Goal: Task Accomplishment & Management: Manage account settings

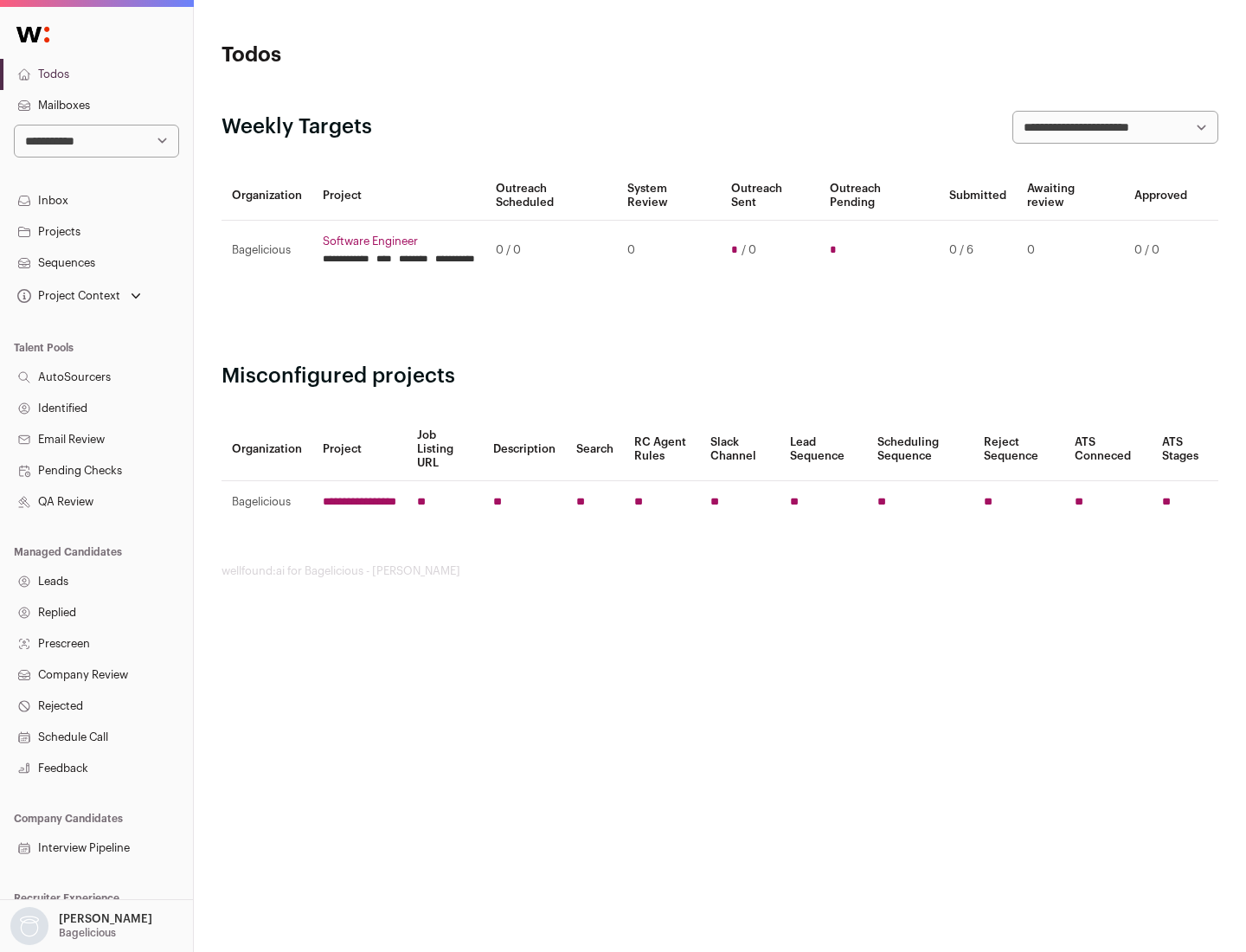
click at [96, 231] on link "Projects" at bounding box center [96, 231] width 193 height 31
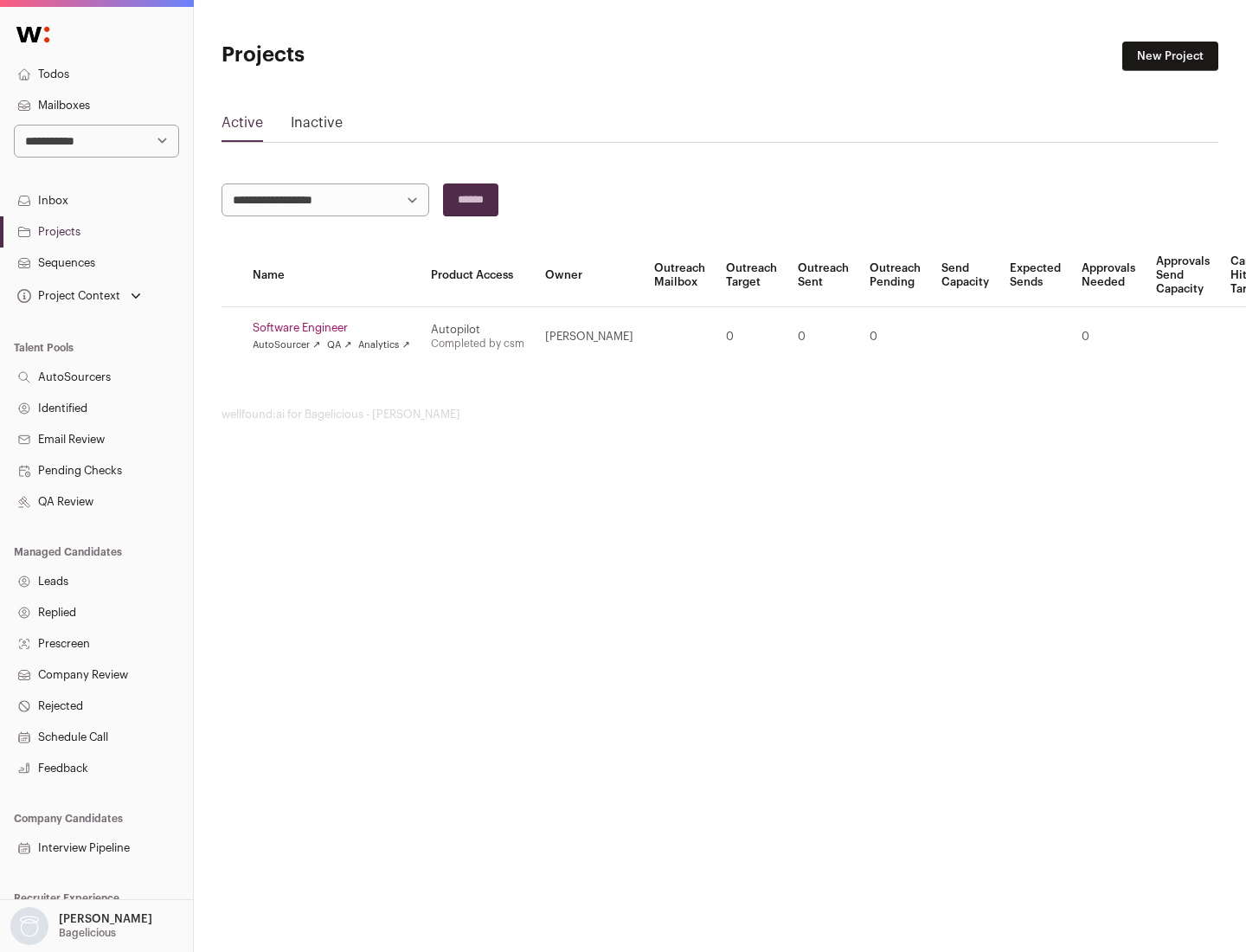
click at [337, 328] on link "Software Engineer" at bounding box center [331, 327] width 157 height 13
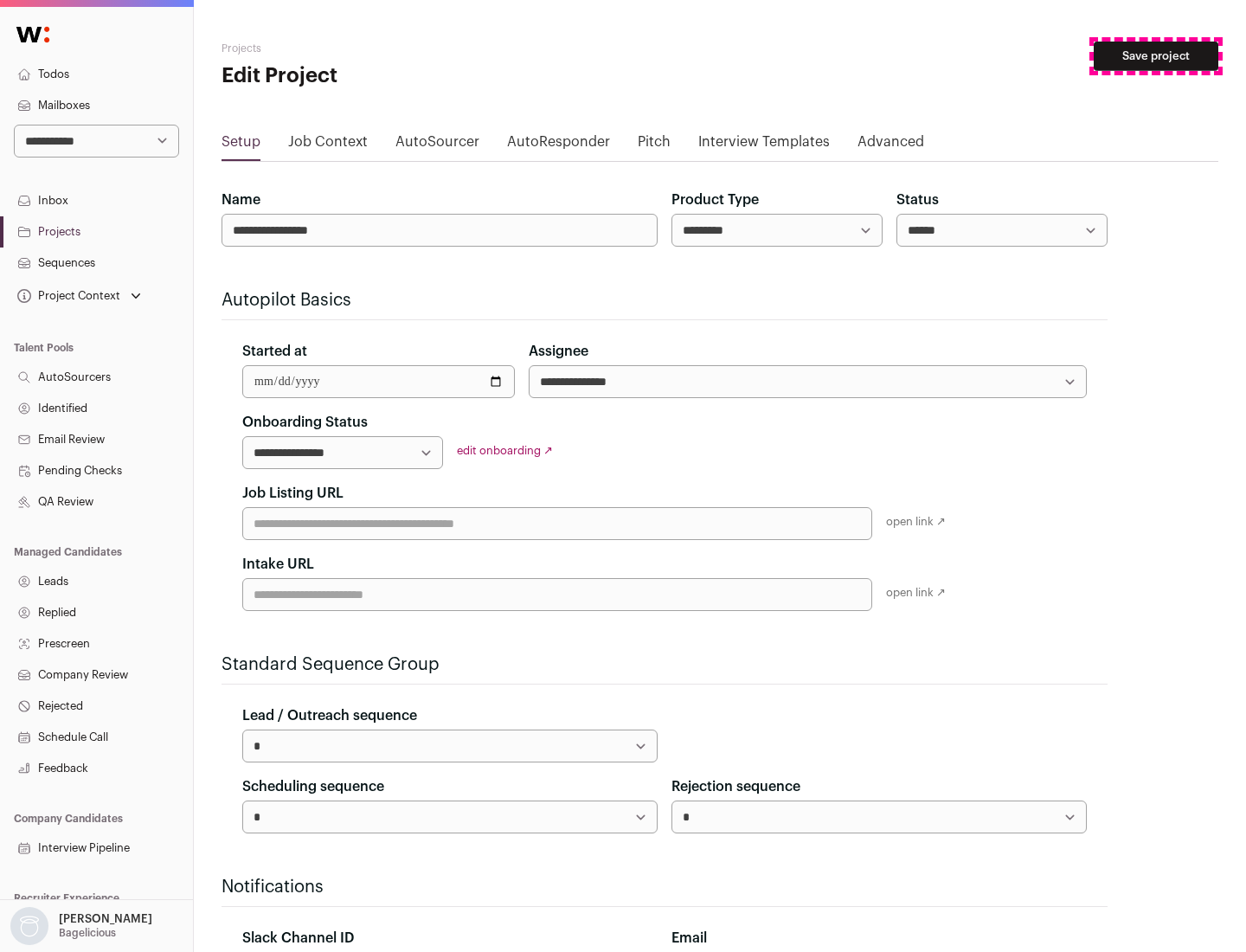
click at [1156, 56] on button "Save project" at bounding box center [1155, 55] width 124 height 29
